Goal: Understand process/instructions: Learn how to perform a task or action

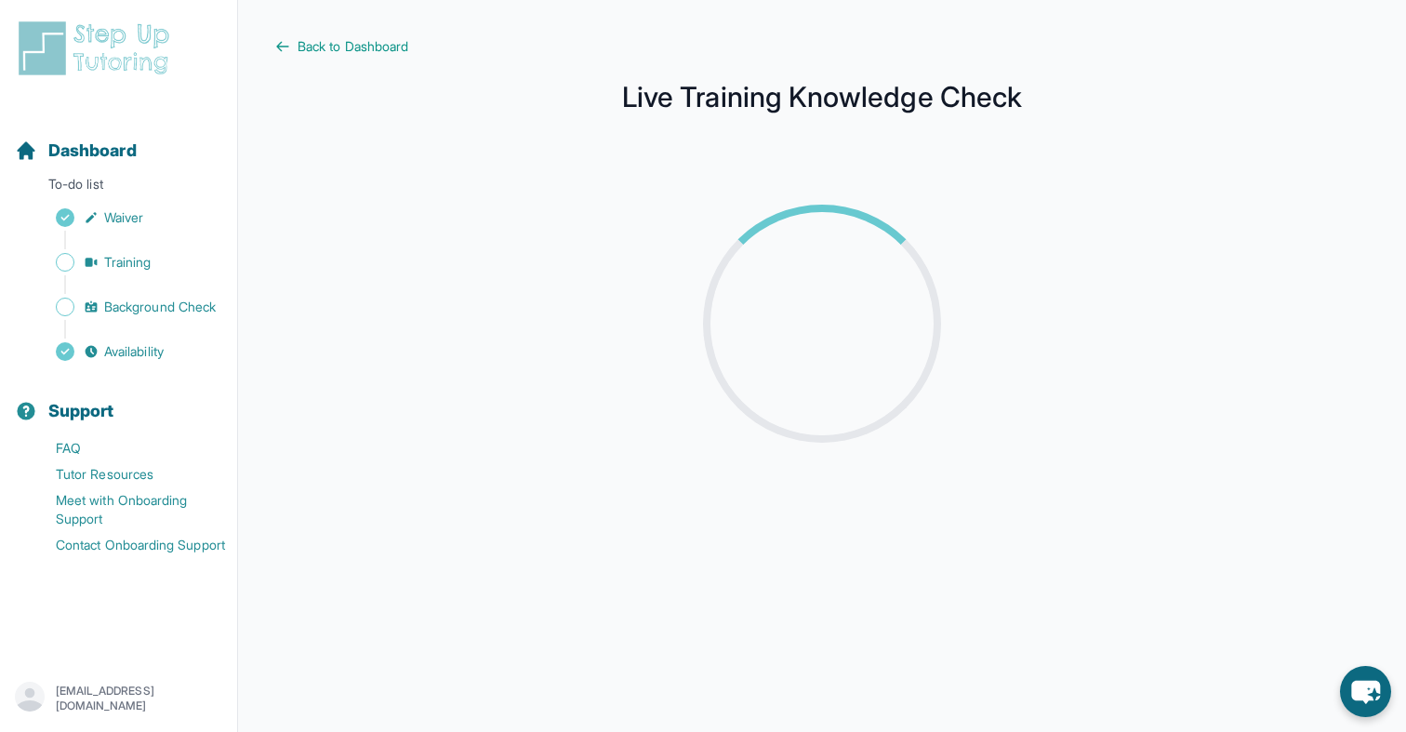
click at [957, 308] on div at bounding box center [822, 323] width 1034 height 327
click at [162, 300] on span "Background Check" at bounding box center [160, 306] width 112 height 19
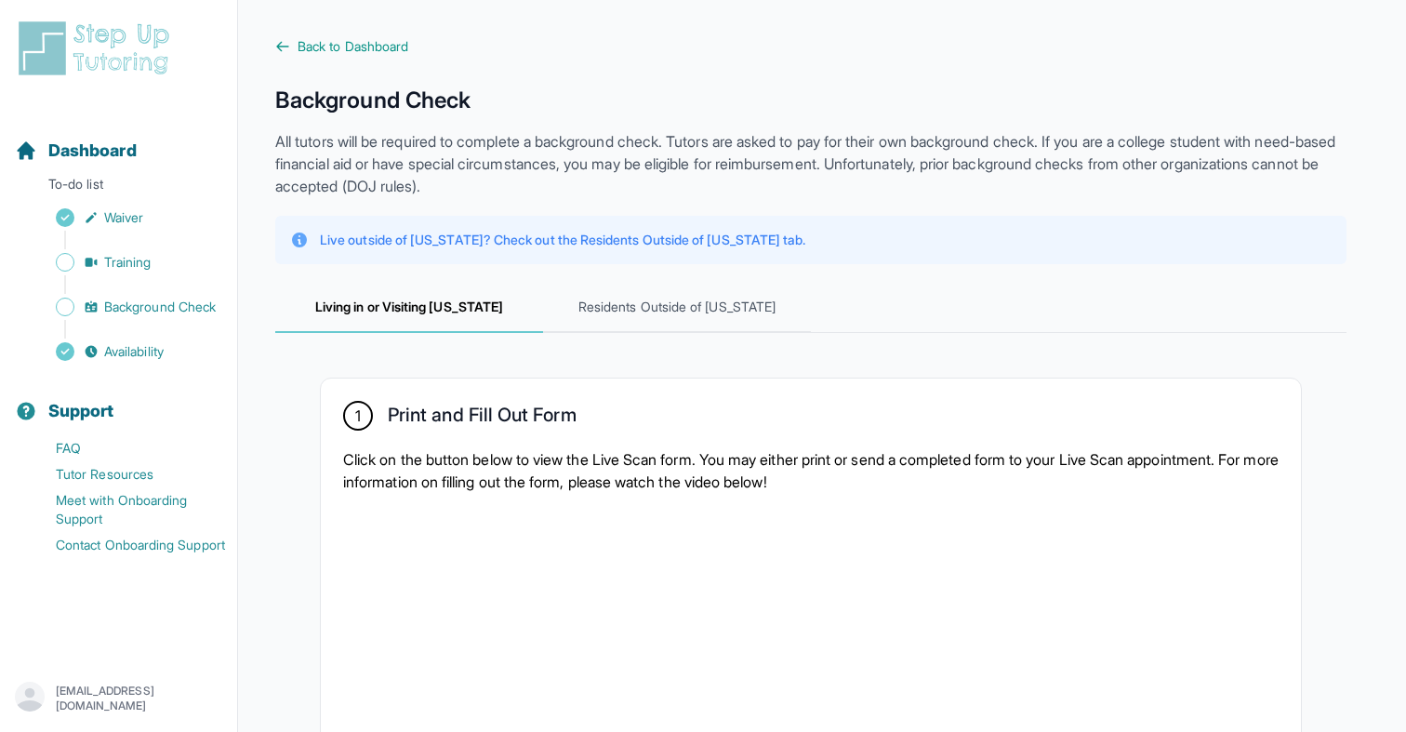
click at [152, 278] on div "Sidebar" at bounding box center [122, 284] width 215 height 19
click at [152, 255] on span "Training" at bounding box center [127, 262] width 47 height 19
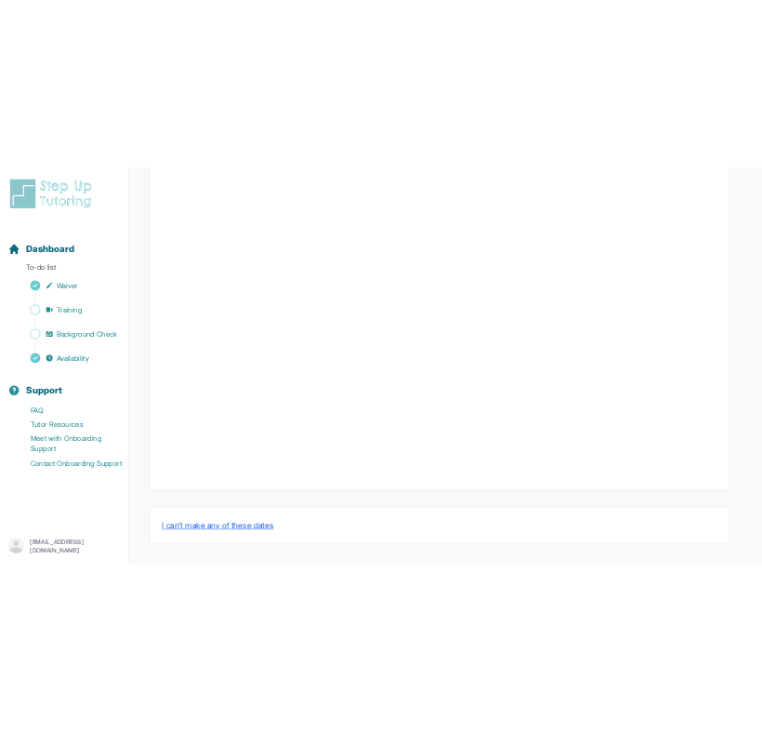
scroll to position [640, 0]
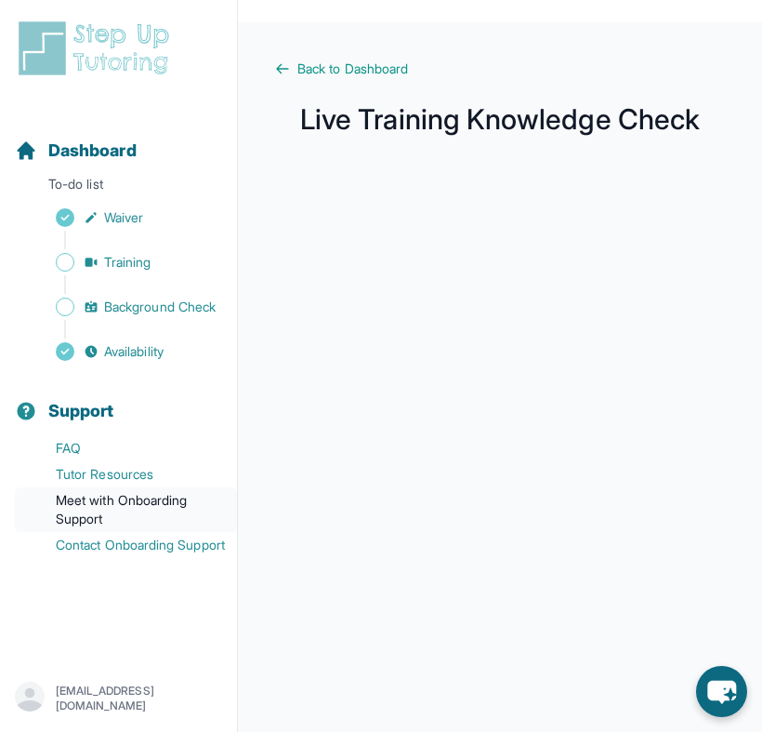
click at [35, 526] on link "Meet with Onboarding Support" at bounding box center [126, 509] width 222 height 45
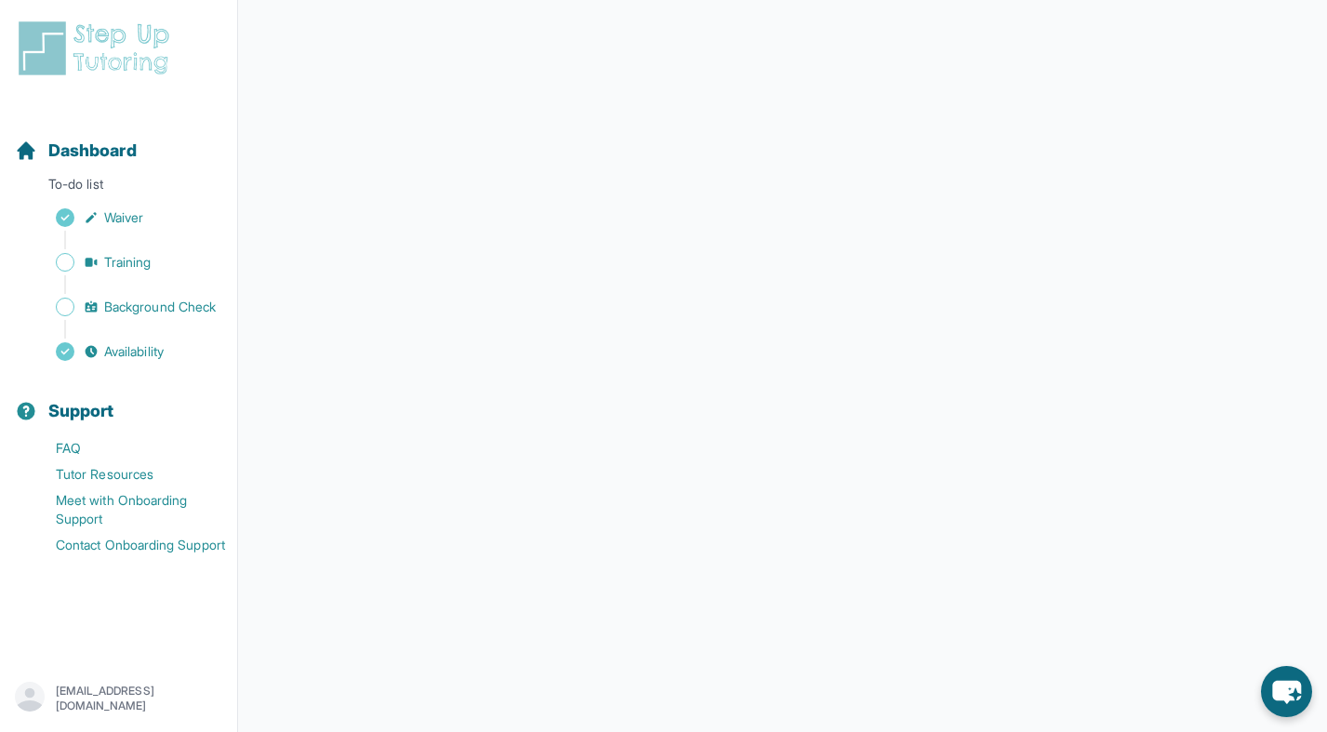
scroll to position [257, 0]
click at [171, 310] on span "Background Check" at bounding box center [160, 306] width 112 height 19
